Goal: Find specific page/section

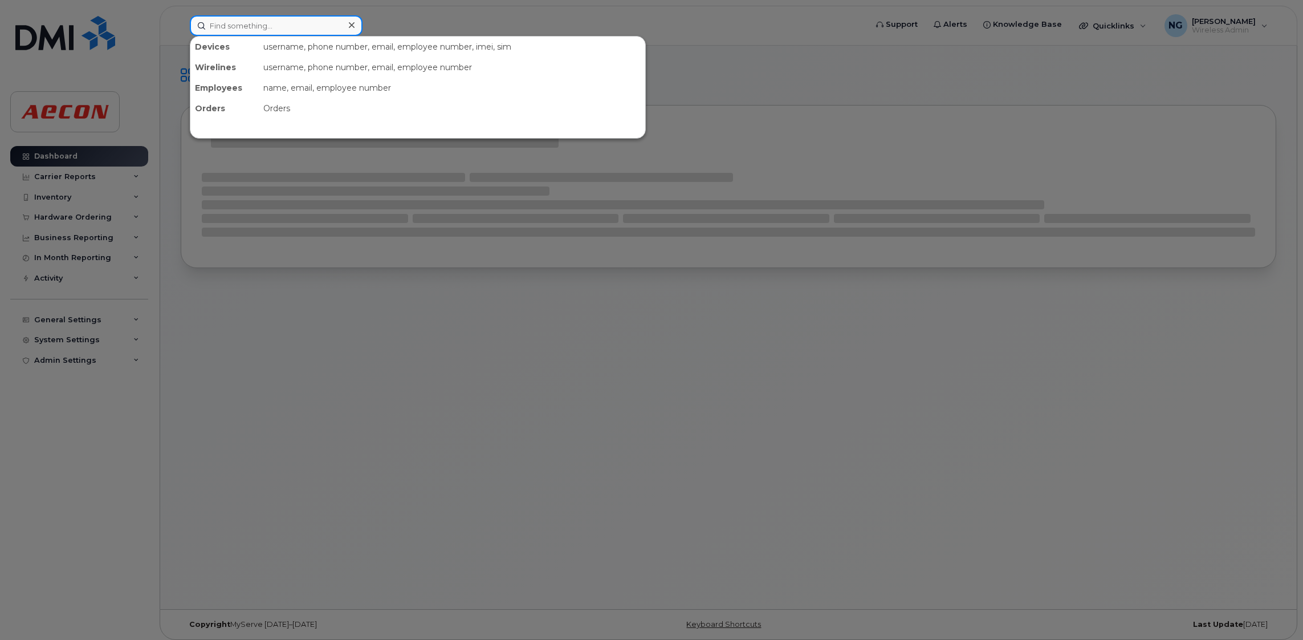
click at [266, 24] on input at bounding box center [276, 25] width 173 height 21
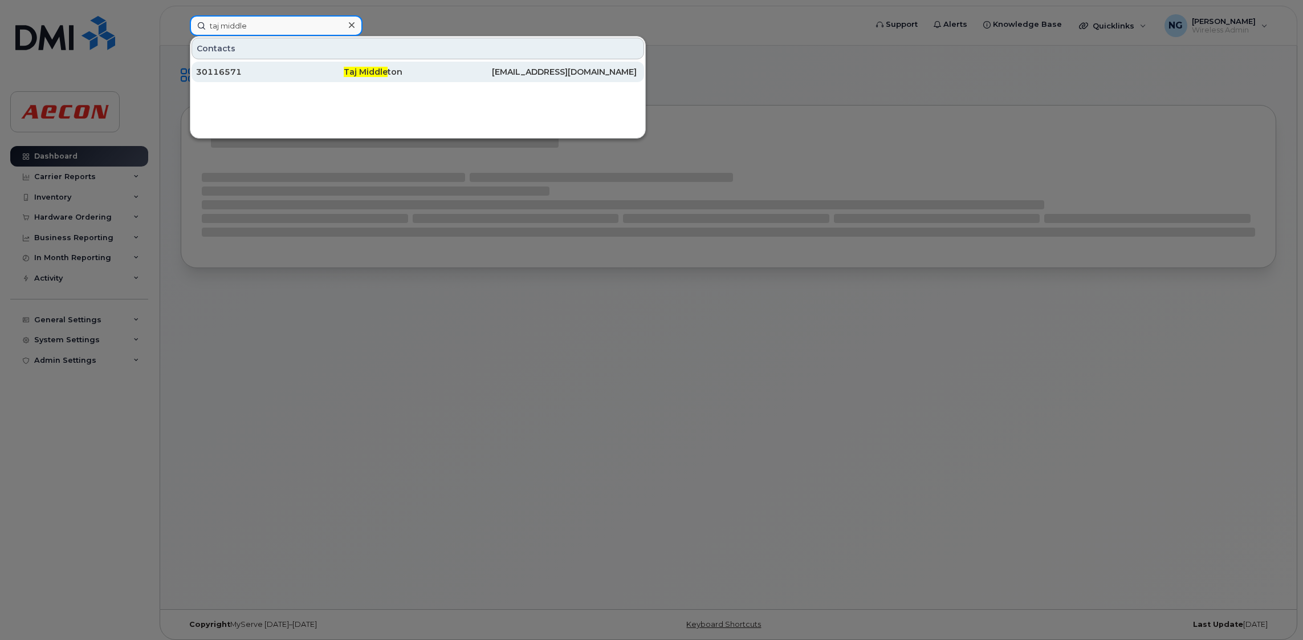
type input "taj middle"
click at [373, 69] on span "Taj Middle" at bounding box center [366, 72] width 44 height 10
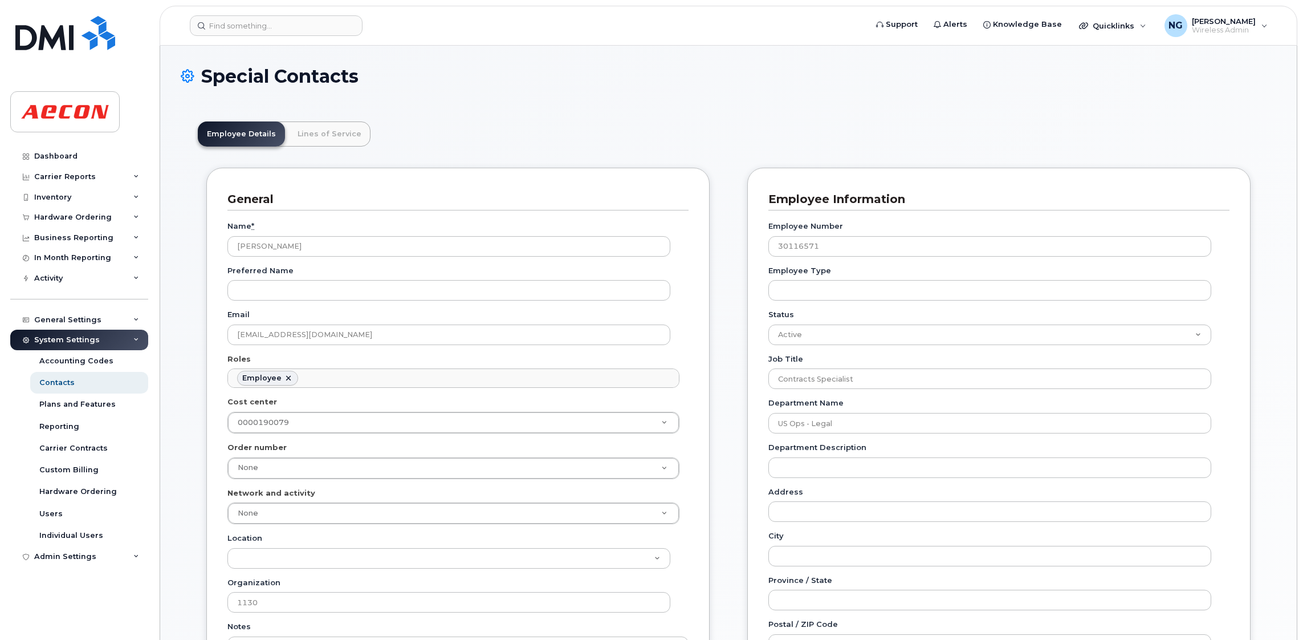
scroll to position [35, 0]
click at [332, 135] on link "Lines of Service" at bounding box center [329, 133] width 82 height 25
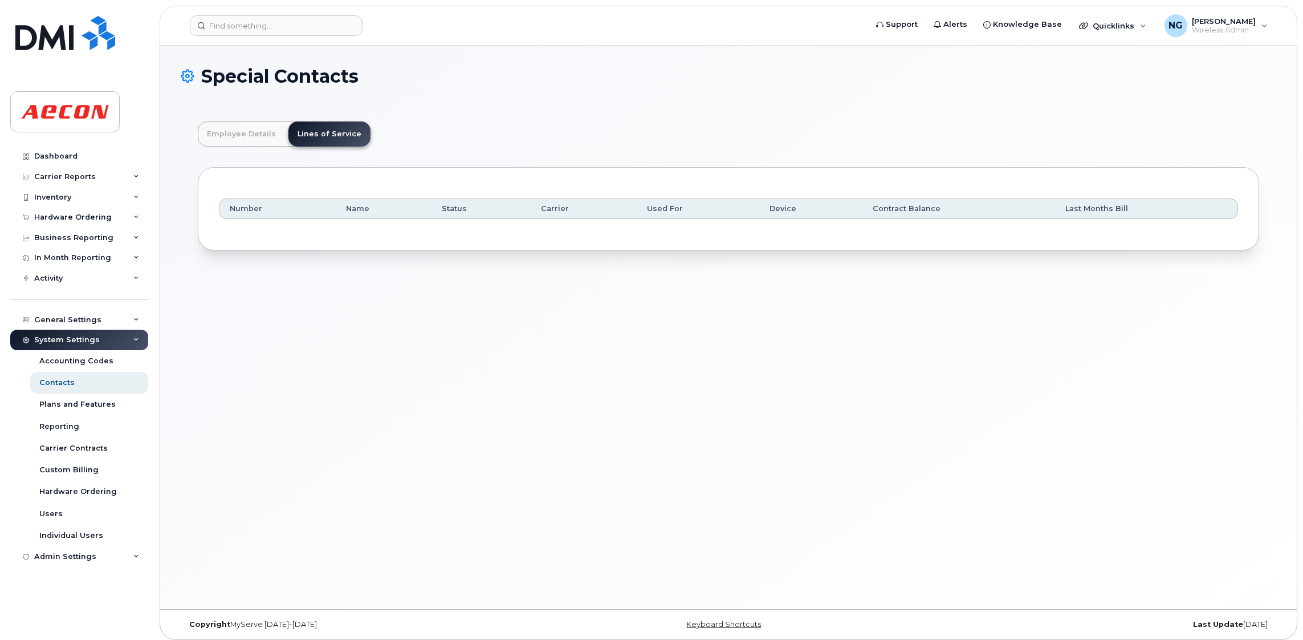
click at [517, 78] on h1 "Special Contacts" at bounding box center [729, 76] width 1096 height 20
